Goal: Task Accomplishment & Management: Use online tool/utility

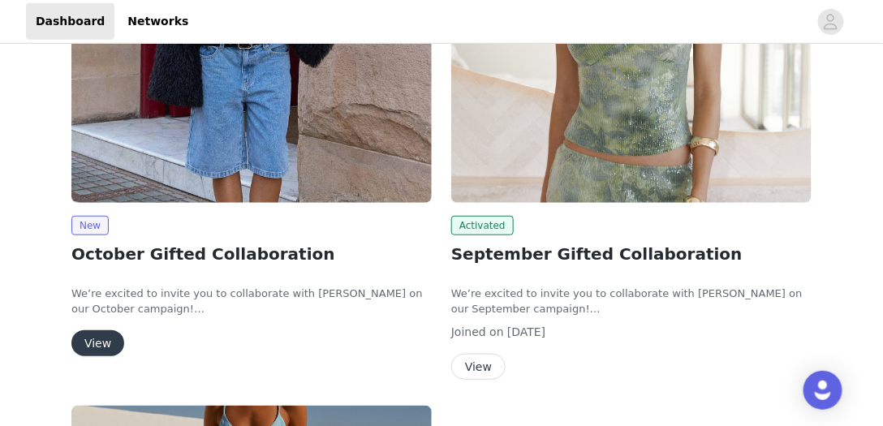
scroll to position [231, 0]
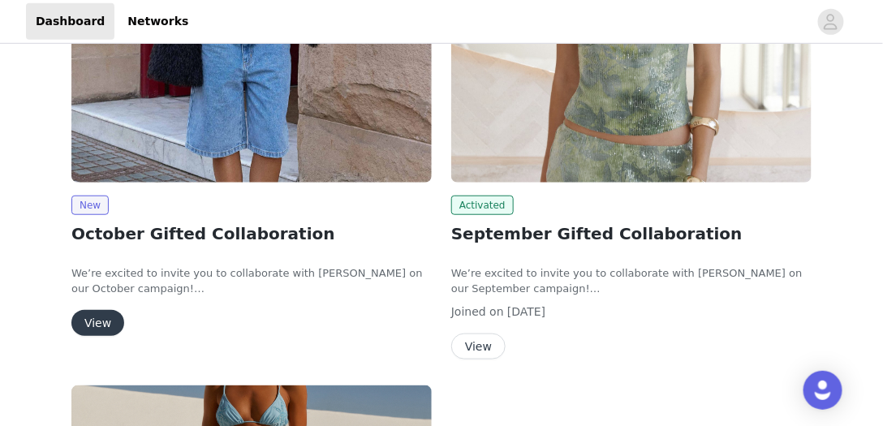
click at [94, 318] on button "View" at bounding box center [97, 323] width 53 height 26
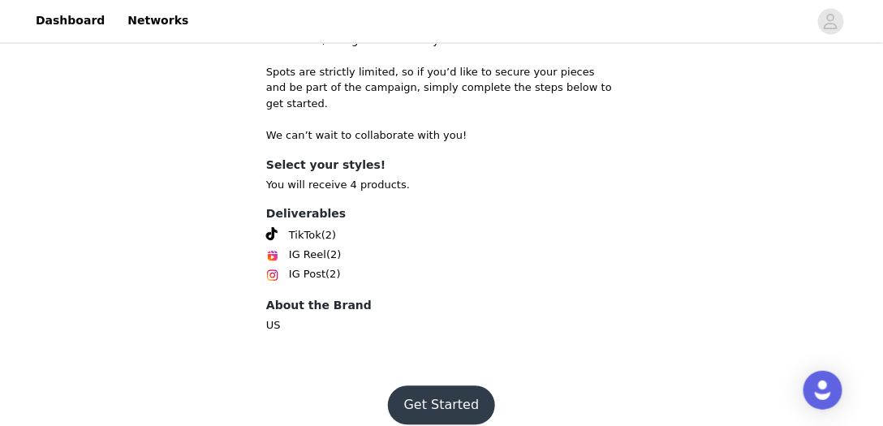
scroll to position [756, 0]
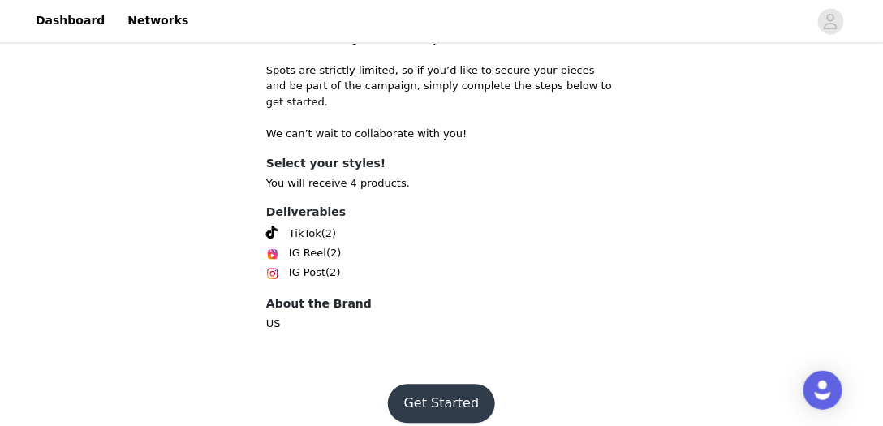
click at [437, 385] on button "Get Started" at bounding box center [442, 404] width 108 height 39
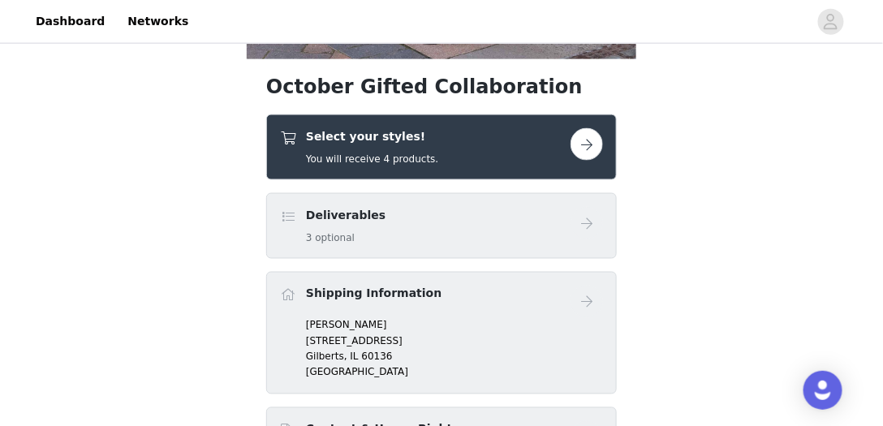
scroll to position [339, 0]
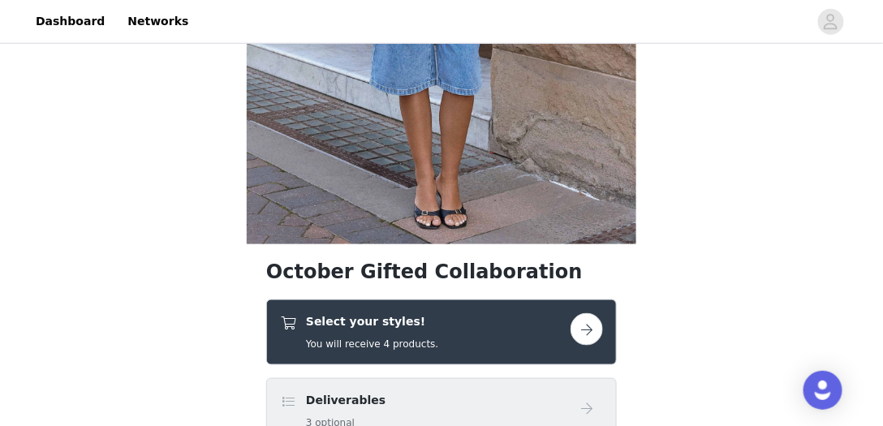
click at [589, 325] on button "button" at bounding box center [587, 329] width 32 height 32
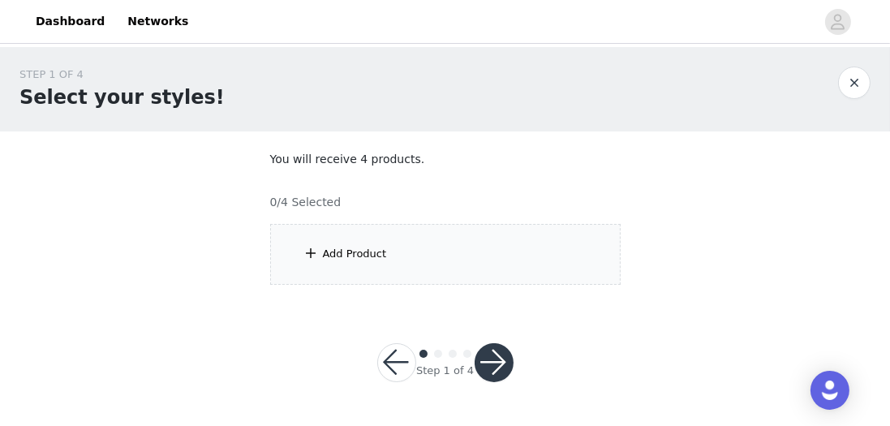
click at [409, 244] on div "Add Product" at bounding box center [445, 254] width 351 height 61
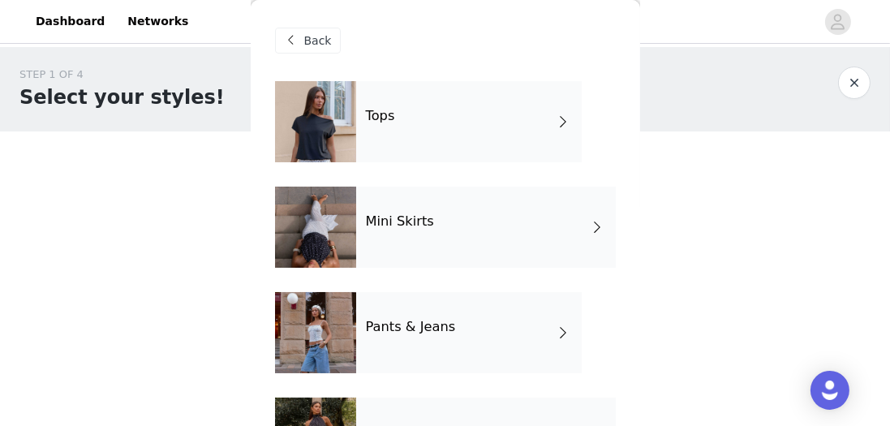
click at [468, 140] on div "Tops" at bounding box center [469, 121] width 226 height 81
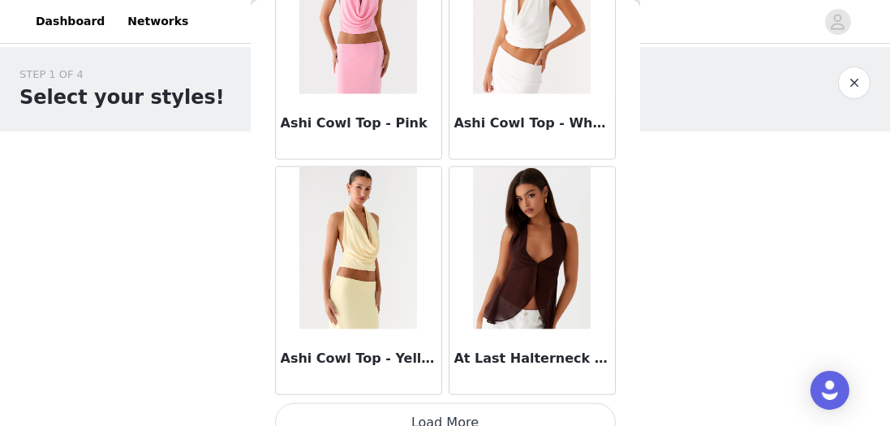
scroll to position [2050, 0]
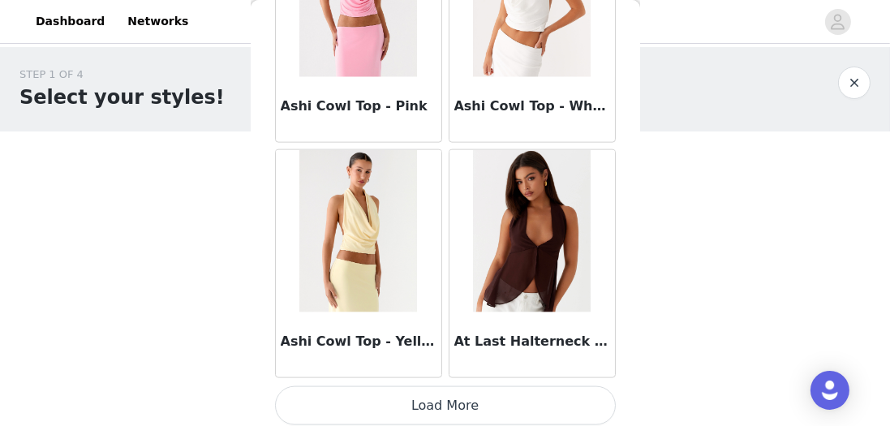
click at [493, 398] on button "Load More" at bounding box center [445, 405] width 341 height 39
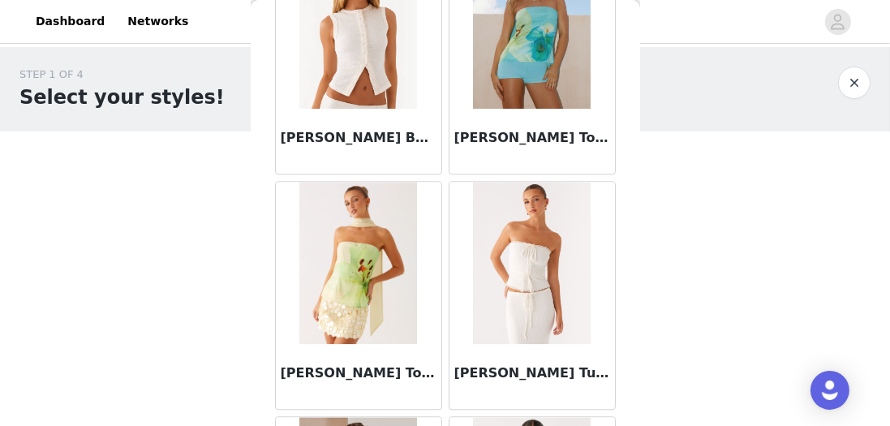
scroll to position [4397, 0]
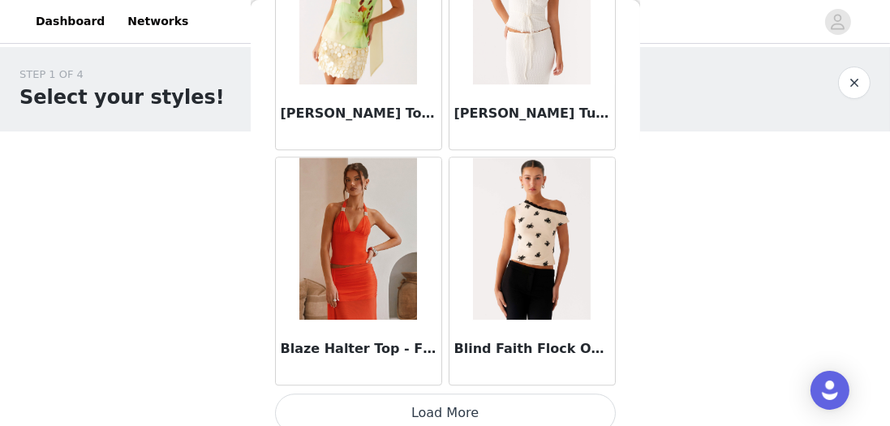
click at [529, 399] on button "Load More" at bounding box center [445, 413] width 341 height 39
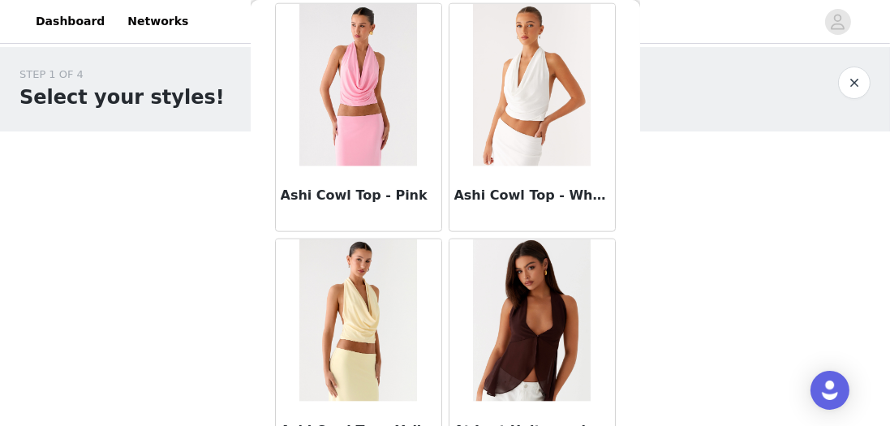
scroll to position [1978, 0]
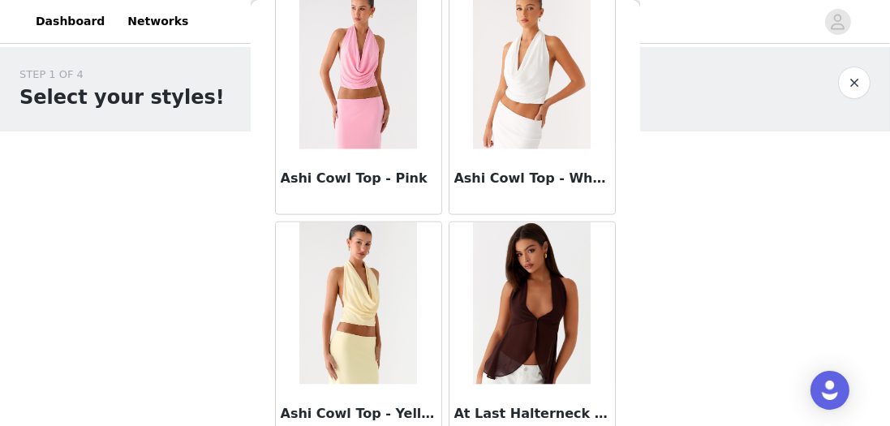
click at [580, 331] on img at bounding box center [532, 303] width 118 height 162
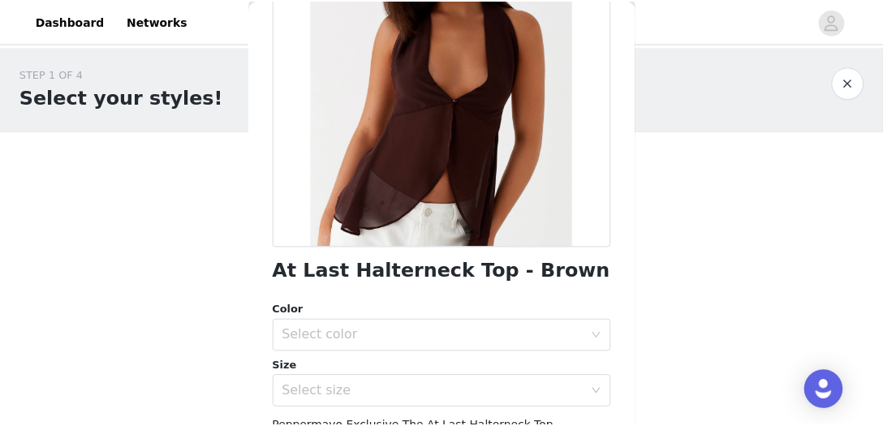
scroll to position [231, 0]
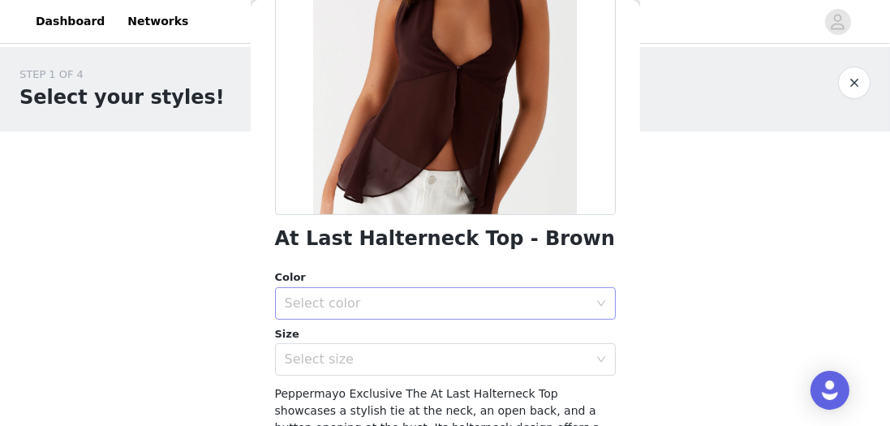
click at [493, 300] on div "Select color" at bounding box center [437, 303] width 304 height 16
click at [407, 332] on li "Brown" at bounding box center [442, 338] width 334 height 26
click at [449, 357] on div "Select size" at bounding box center [437, 359] width 304 height 16
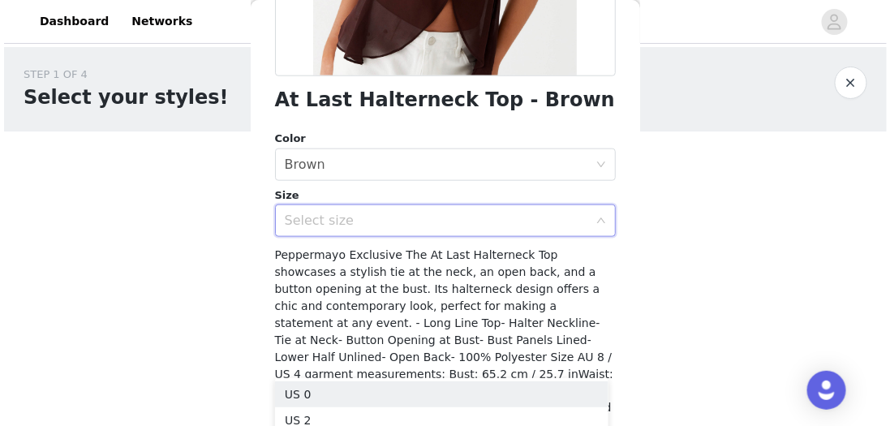
scroll to position [371, 0]
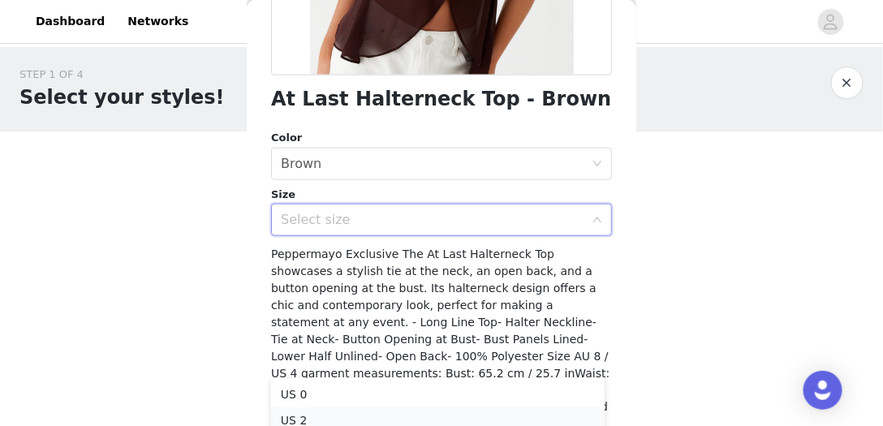
click at [334, 417] on li "US 2" at bounding box center [438, 420] width 334 height 26
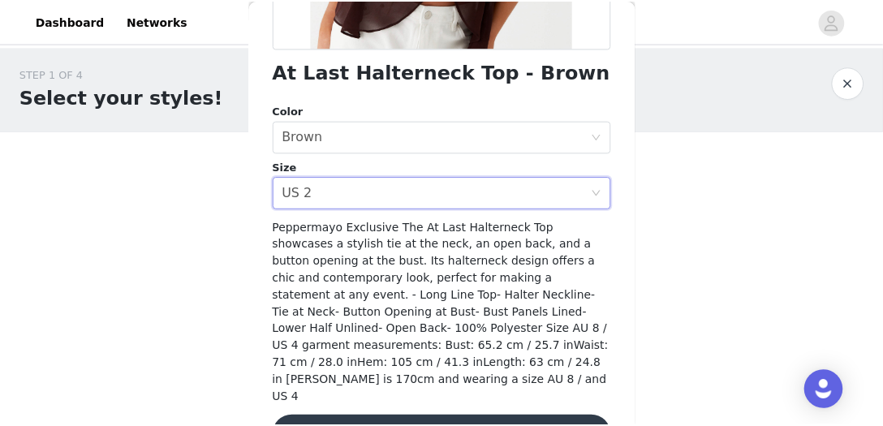
scroll to position [412, 0]
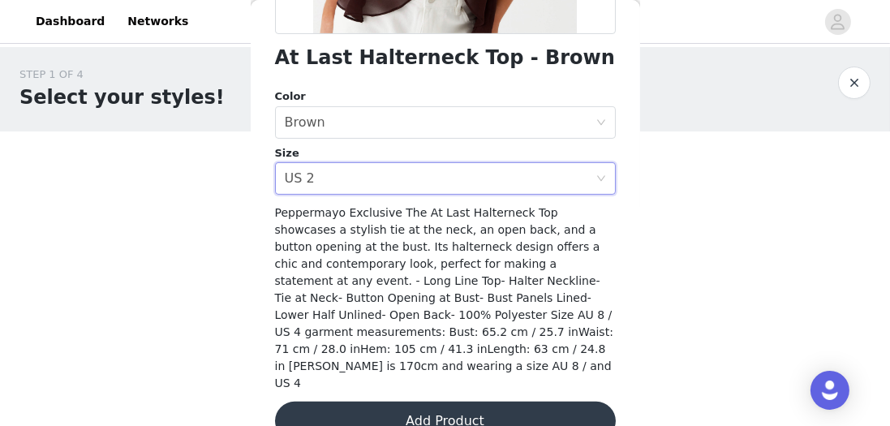
click at [501, 402] on button "Add Product" at bounding box center [445, 421] width 341 height 39
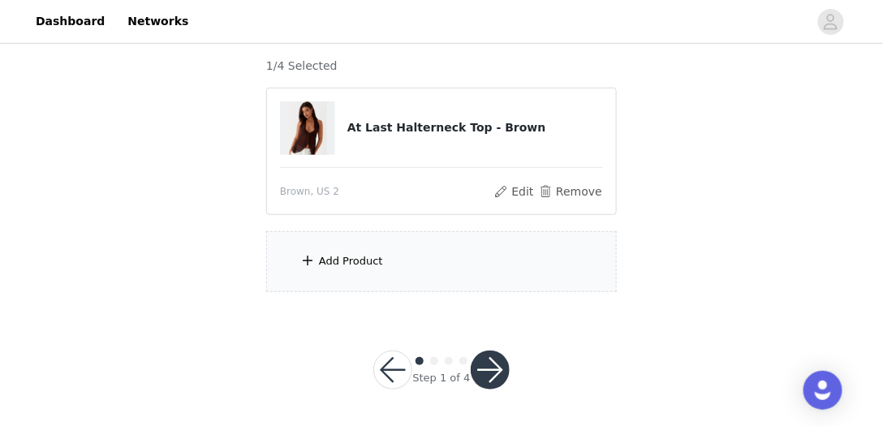
scroll to position [137, 0]
click at [346, 252] on div "Add Product" at bounding box center [351, 260] width 64 height 16
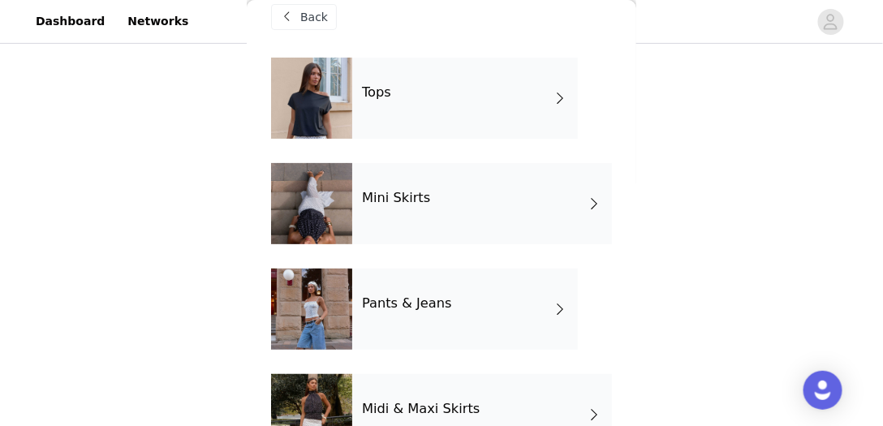
scroll to position [46, 0]
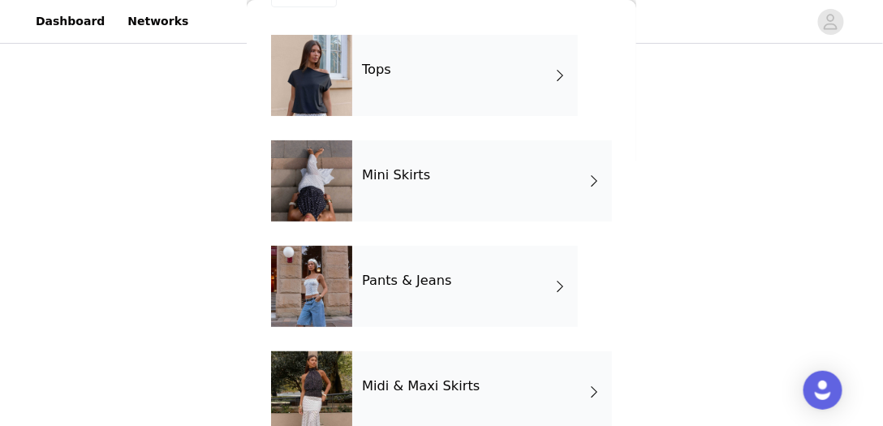
click at [448, 182] on div "Mini Skirts" at bounding box center [482, 180] width 260 height 81
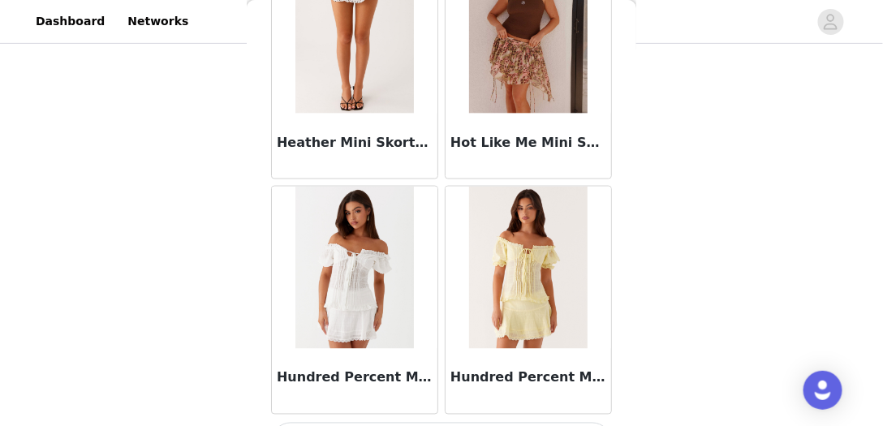
scroll to position [2050, 0]
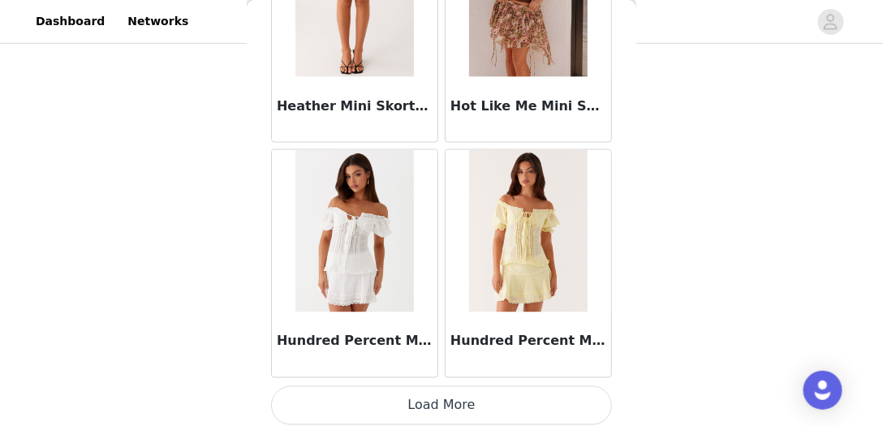
click at [485, 412] on button "Load More" at bounding box center [441, 405] width 341 height 39
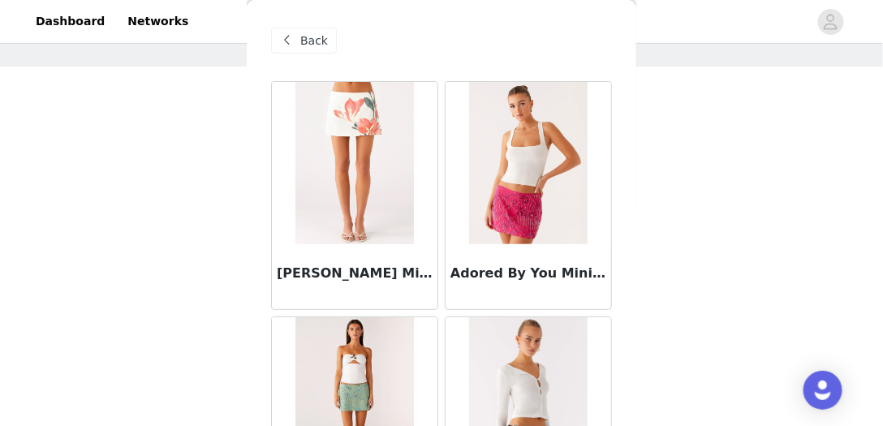
scroll to position [0, 0]
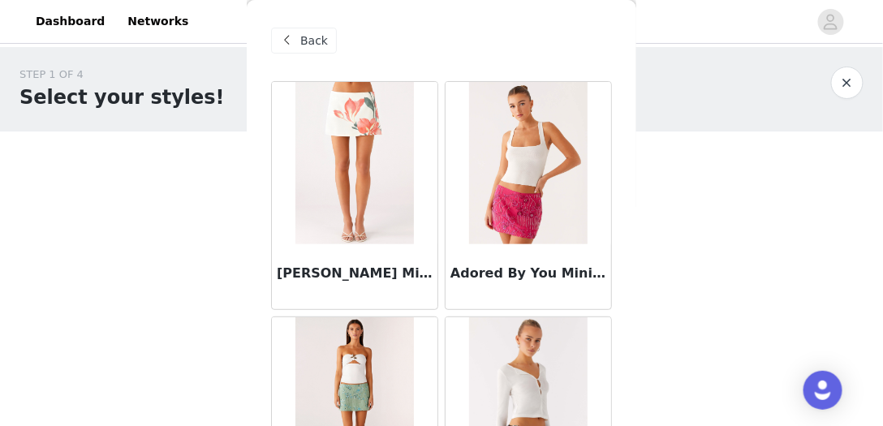
click at [300, 22] on div "Back" at bounding box center [441, 40] width 341 height 81
click at [300, 31] on div "Back" at bounding box center [304, 41] width 66 height 26
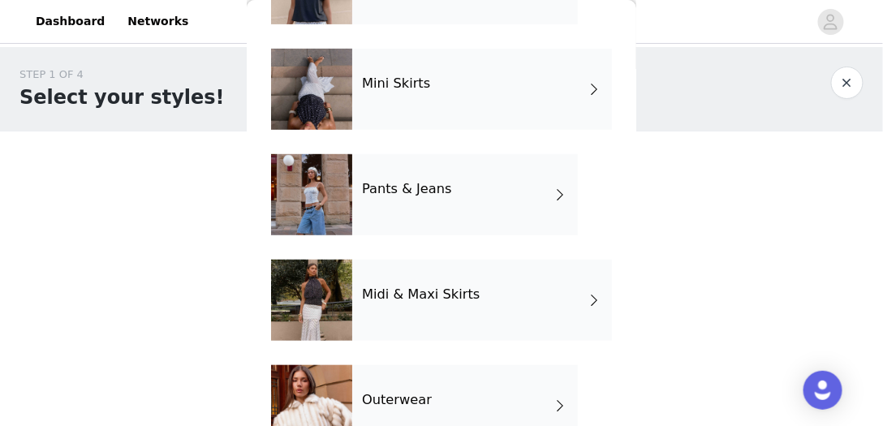
scroll to position [139, 0]
click at [544, 297] on div "Midi & Maxi Skirts" at bounding box center [482, 299] width 260 height 81
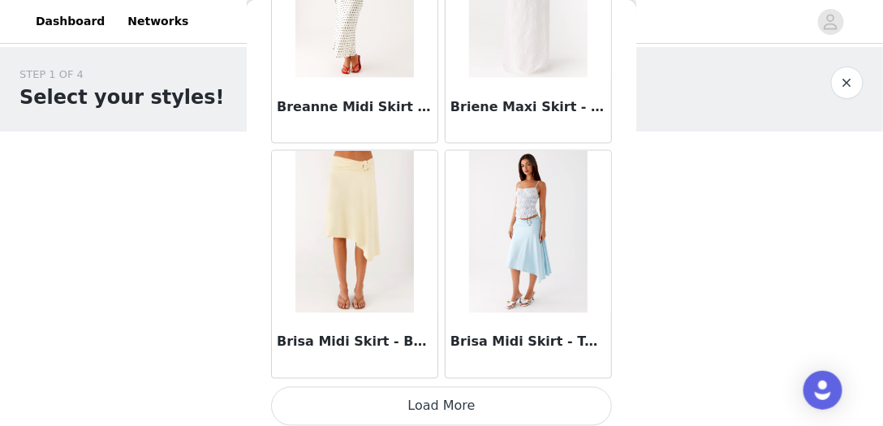
scroll to position [2050, 0]
click at [482, 405] on button "Load More" at bounding box center [441, 405] width 341 height 39
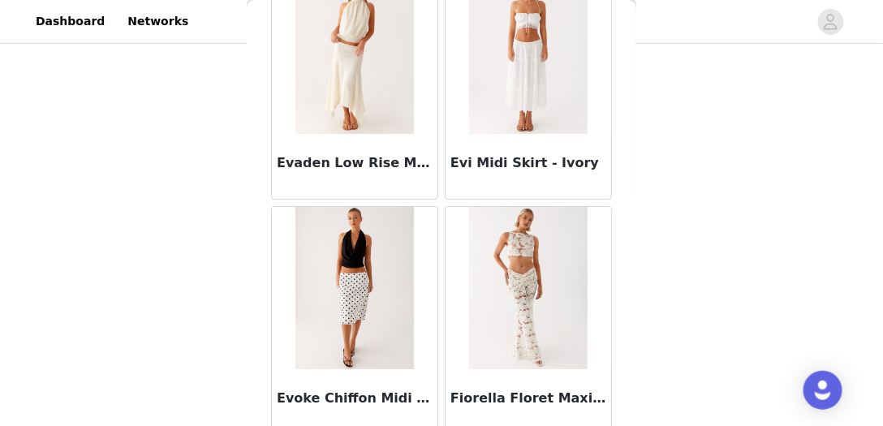
scroll to position [4397, 0]
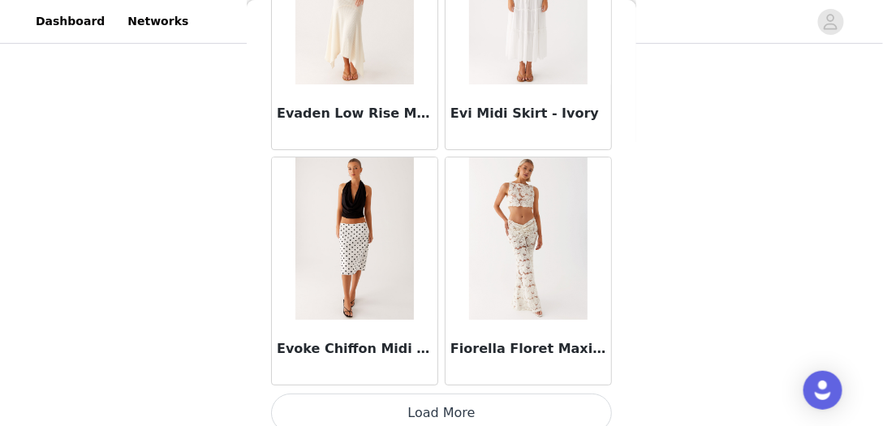
click at [464, 412] on button "Load More" at bounding box center [441, 413] width 341 height 39
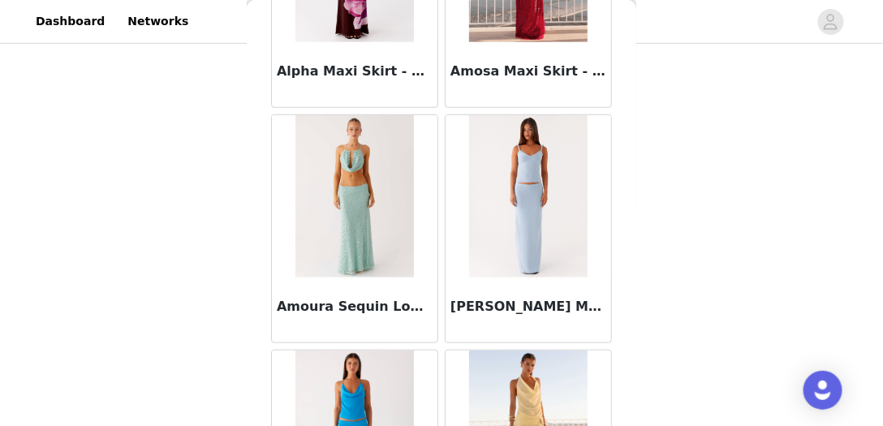
scroll to position [0, 0]
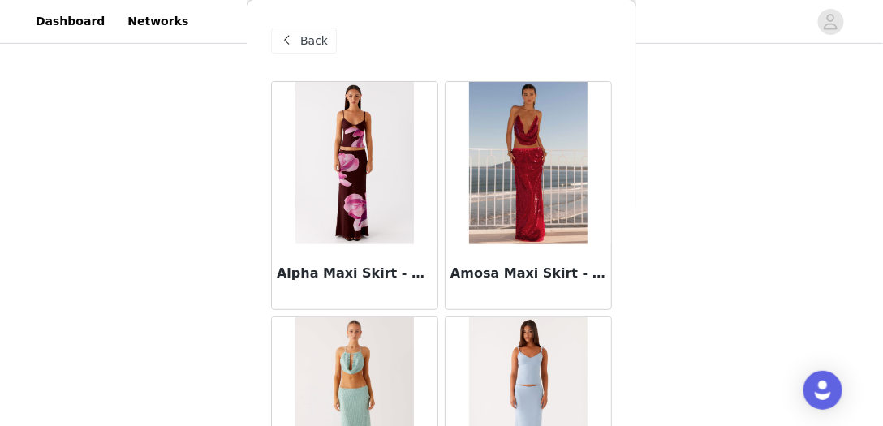
click at [295, 43] on span at bounding box center [287, 40] width 19 height 19
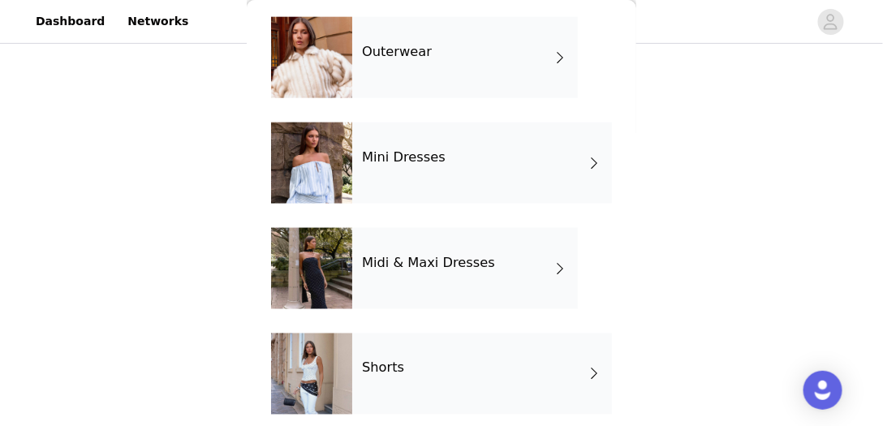
scroll to position [498, 0]
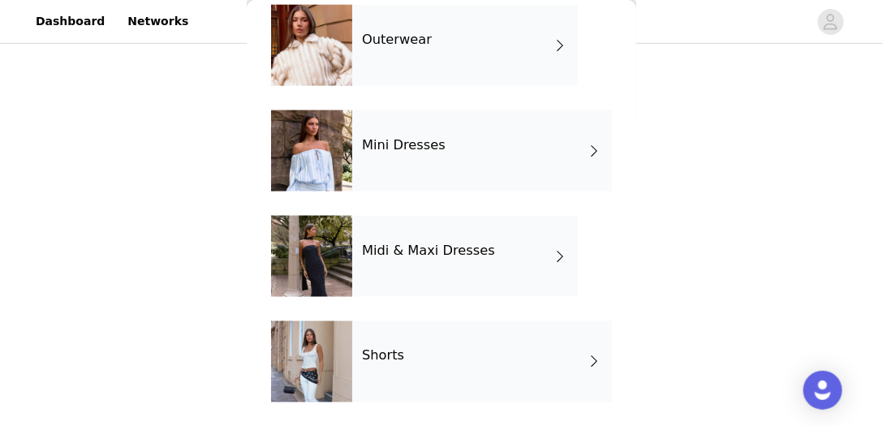
click at [515, 248] on div "Midi & Maxi Dresses" at bounding box center [465, 256] width 226 height 81
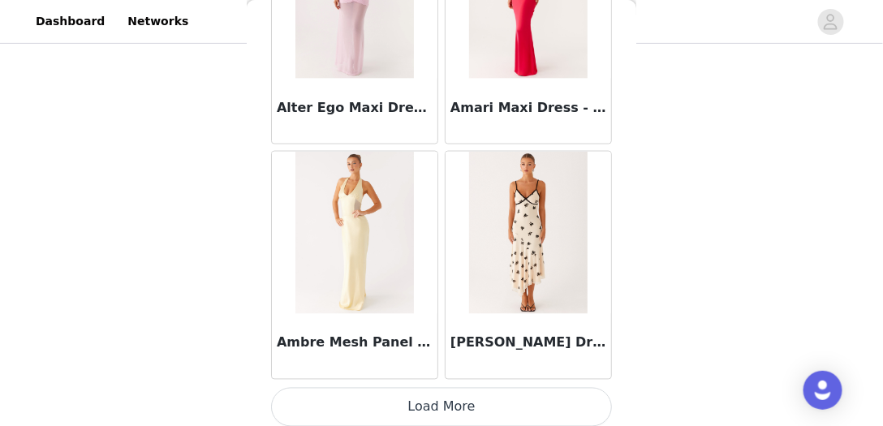
scroll to position [2050, 0]
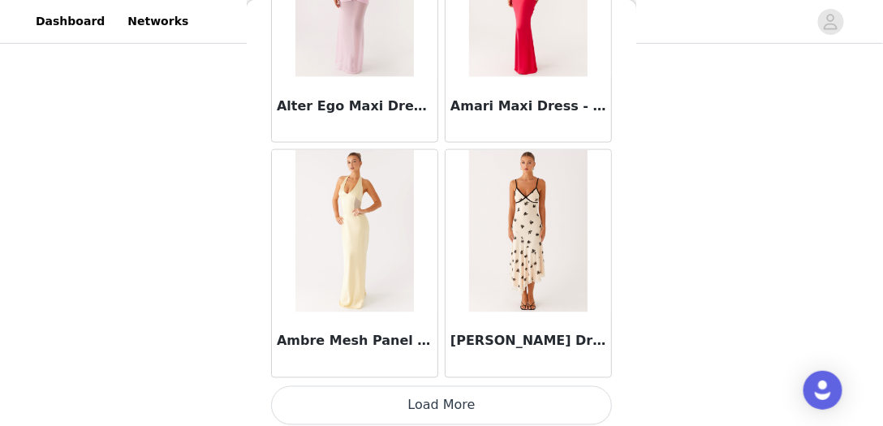
click at [482, 403] on button "Load More" at bounding box center [441, 405] width 341 height 39
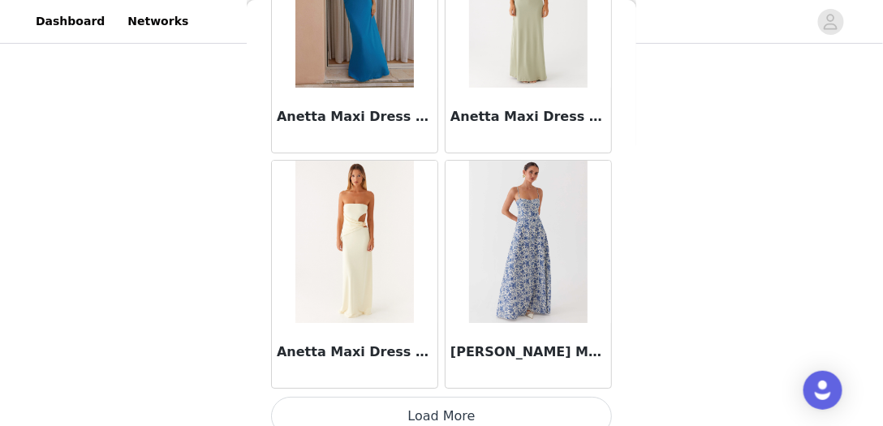
scroll to position [4397, 0]
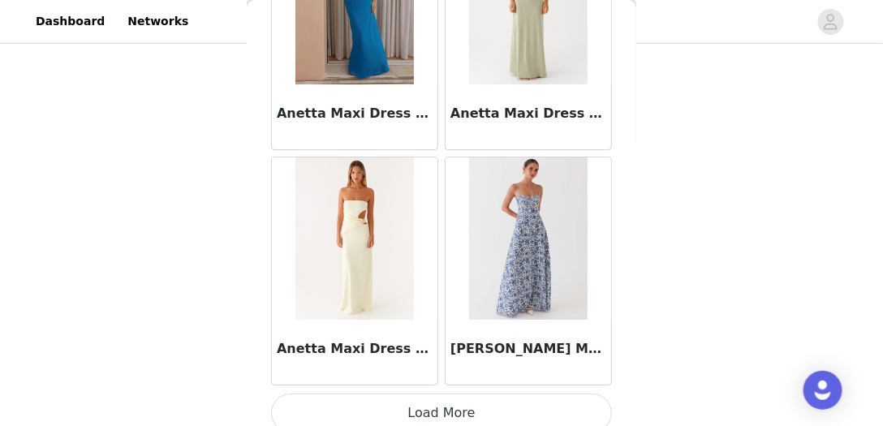
click at [494, 411] on button "Load More" at bounding box center [441, 413] width 341 height 39
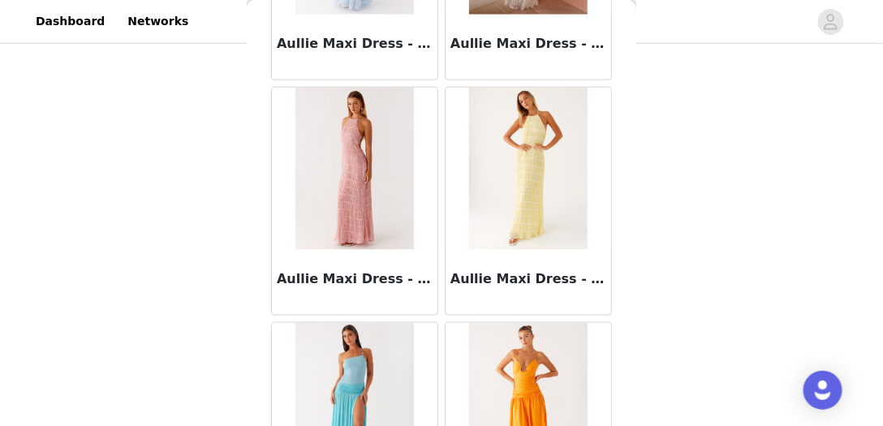
scroll to position [6744, 0]
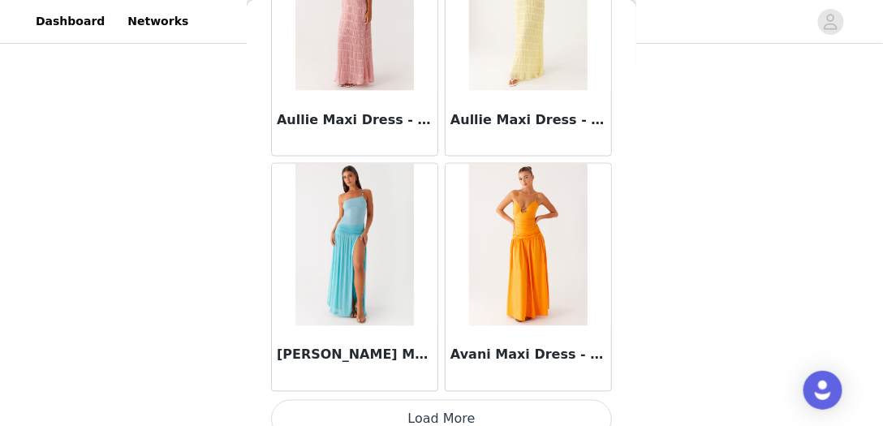
click at [477, 400] on button "Load More" at bounding box center [441, 419] width 341 height 39
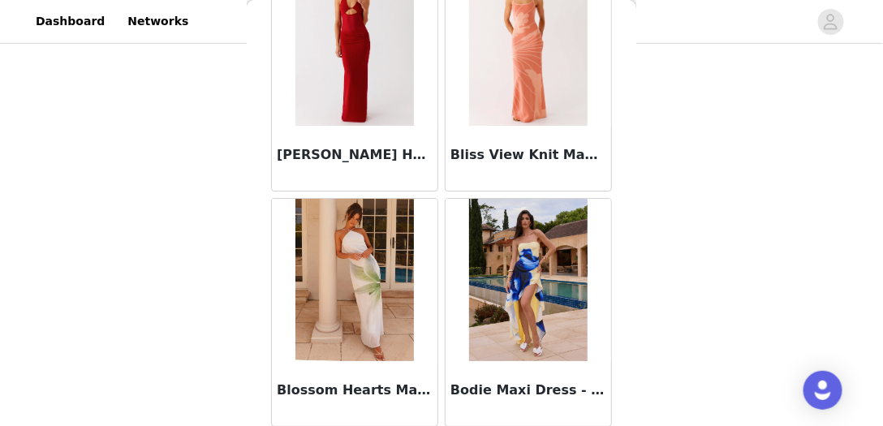
scroll to position [9091, 0]
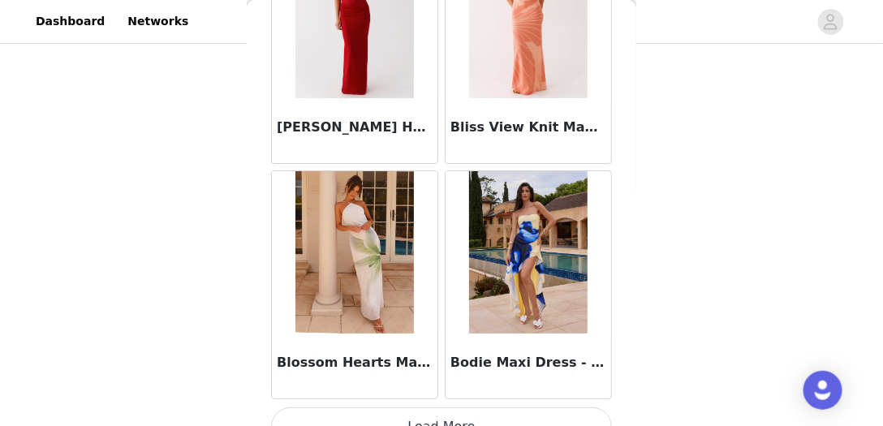
click at [511, 414] on button "Load More" at bounding box center [441, 426] width 341 height 39
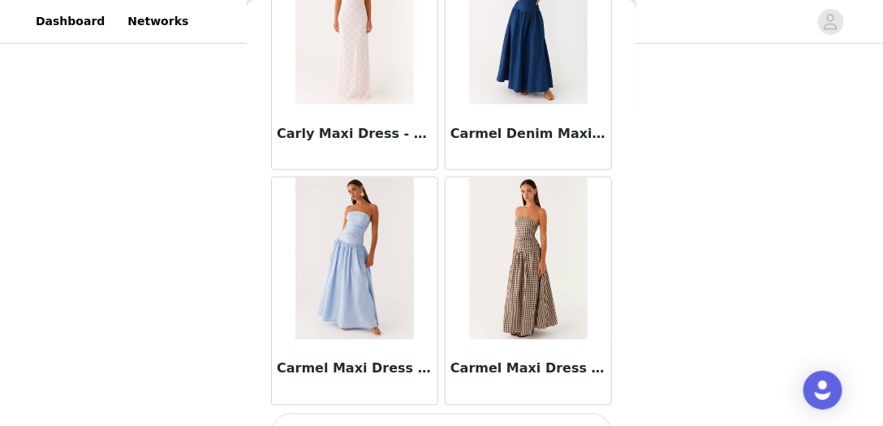
click at [463, 414] on button "Load More" at bounding box center [441, 433] width 341 height 39
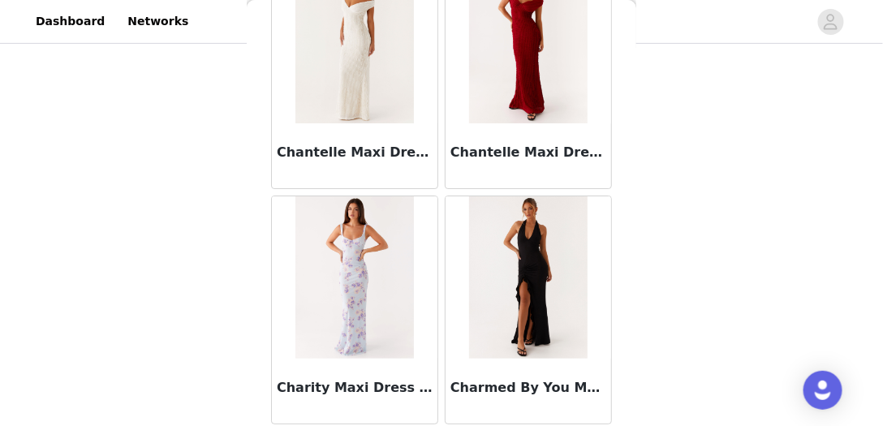
scroll to position [13785, 0]
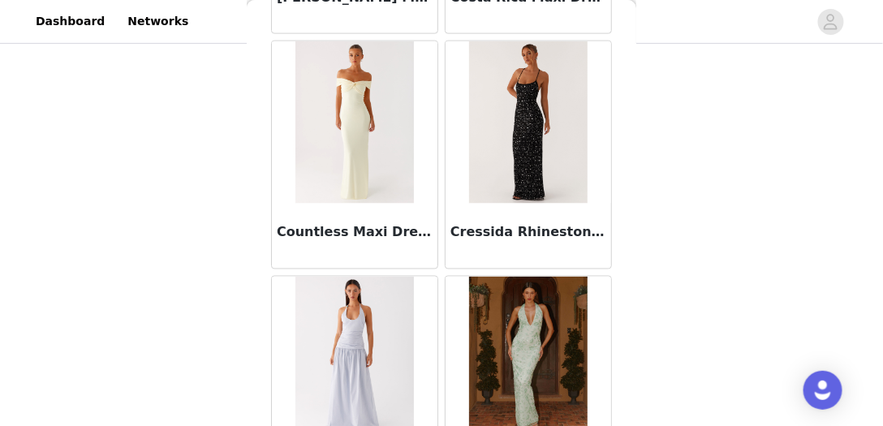
scroll to position [16131, 0]
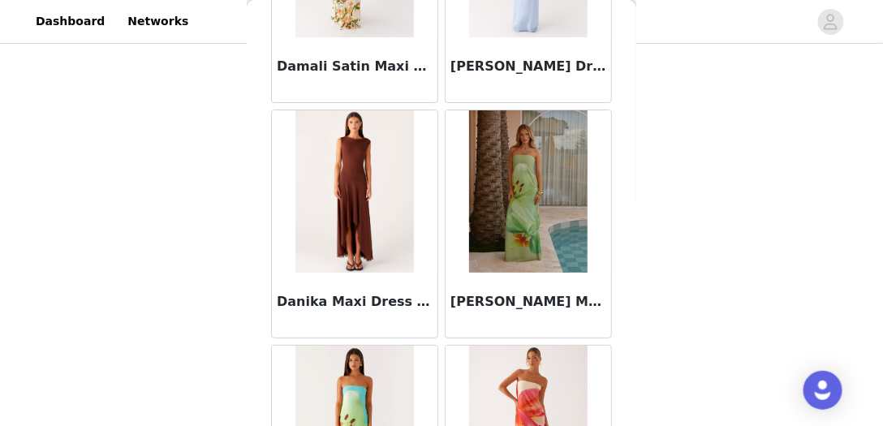
scroll to position [16920, 0]
click at [359, 140] on img at bounding box center [354, 191] width 118 height 162
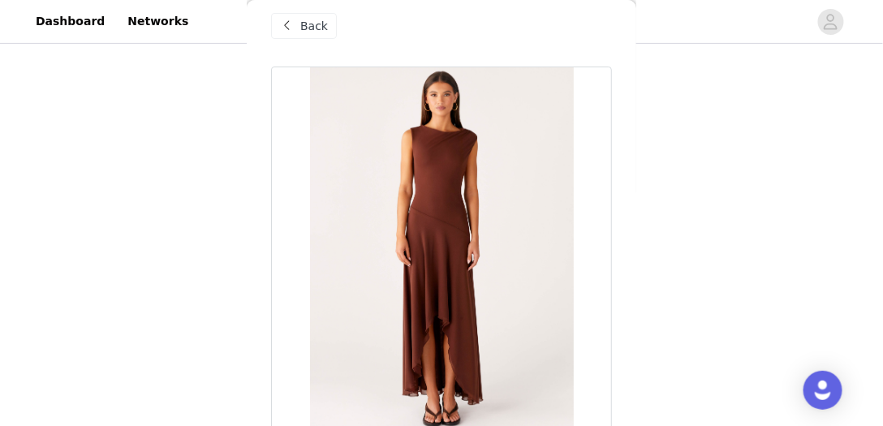
scroll to position [0, 0]
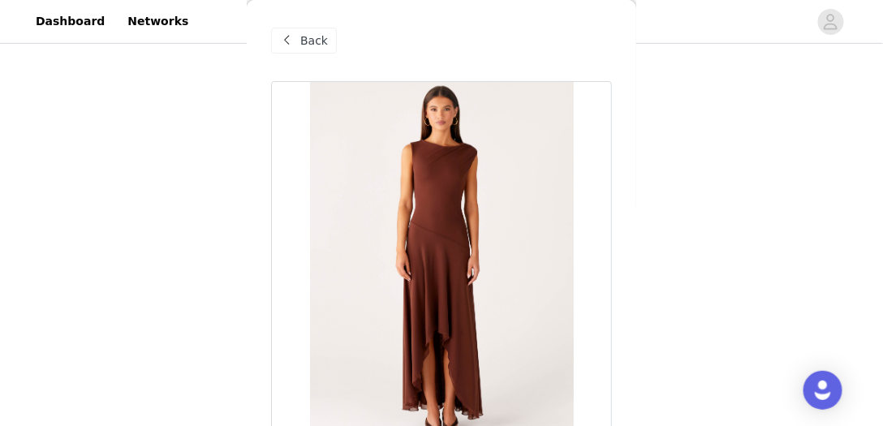
click at [312, 34] on span "Back" at bounding box center [314, 40] width 28 height 17
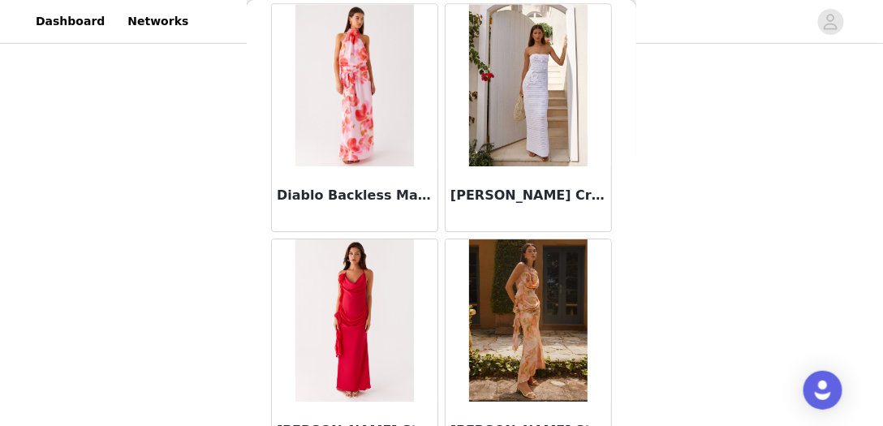
scroll to position [18478, 0]
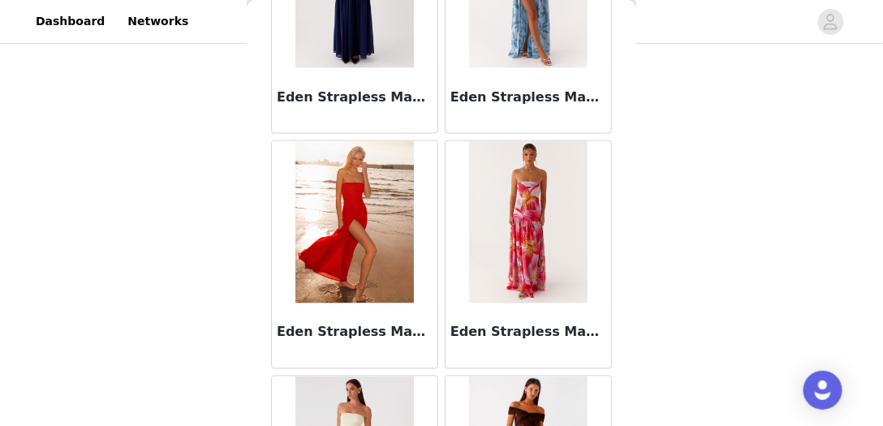
scroll to position [20825, 0]
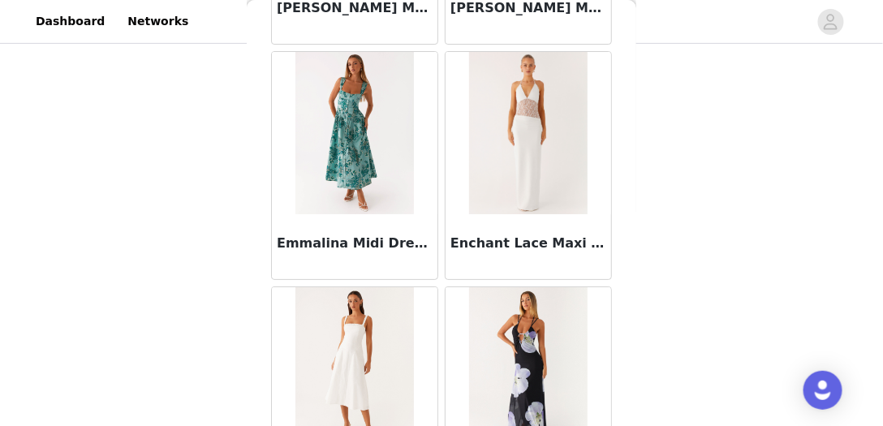
scroll to position [23172, 0]
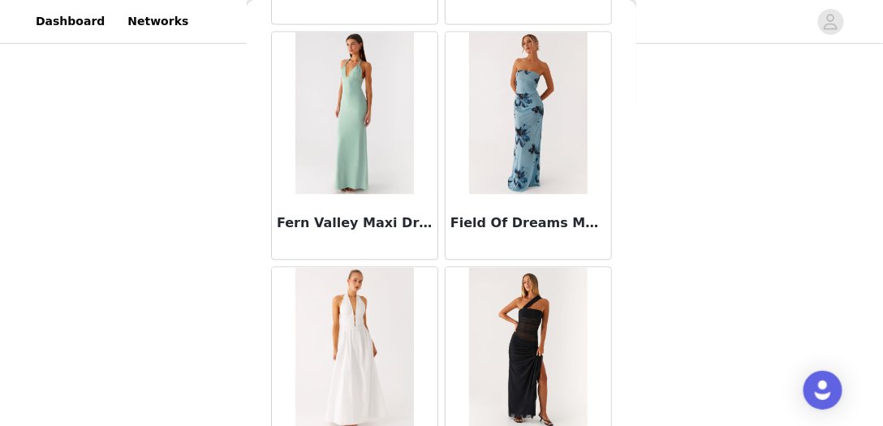
scroll to position [25519, 0]
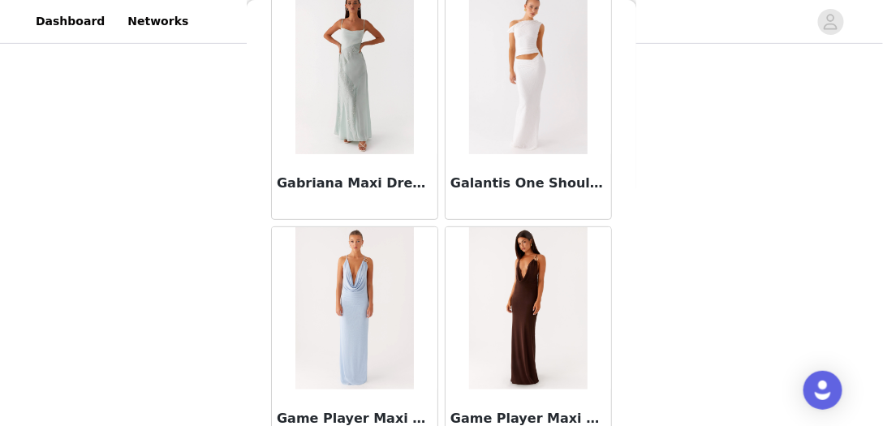
scroll to position [27866, 0]
click at [511, 232] on img at bounding box center [528, 307] width 118 height 162
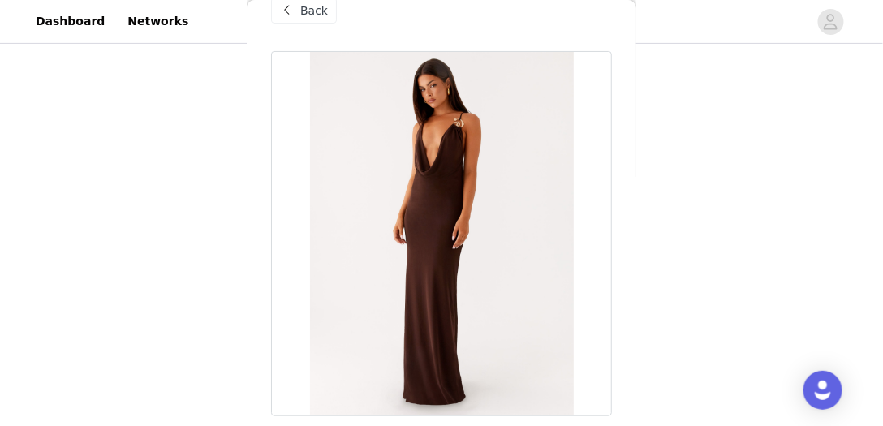
scroll to position [28, 0]
click at [312, 14] on span "Back" at bounding box center [314, 12] width 28 height 17
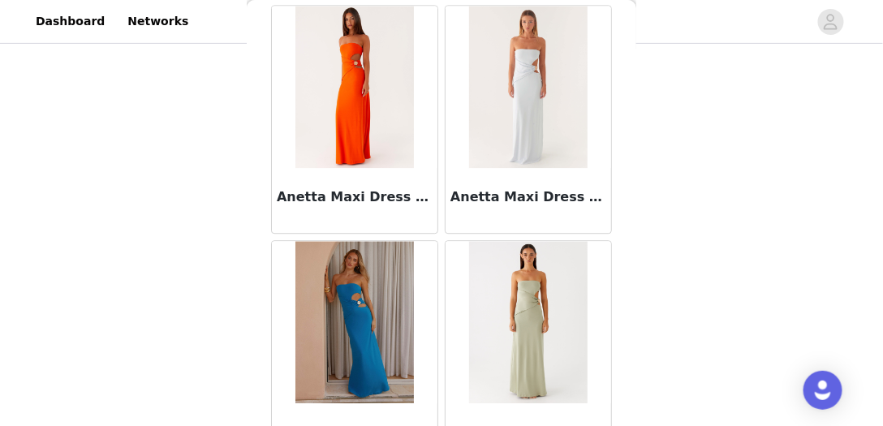
scroll to position [4063, 0]
